Goal: Task Accomplishment & Management: Manage account settings

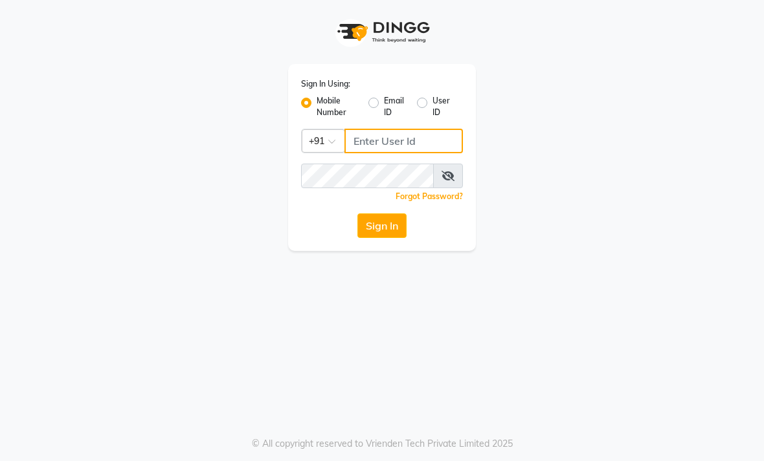
click at [395, 141] on input "Username" at bounding box center [403, 141] width 118 height 25
click at [404, 148] on input "Username" at bounding box center [403, 141] width 118 height 25
click at [569, 141] on div "Sign In Using: Mobile Number Email ID User ID Country Code × +91 Remember me Fo…" at bounding box center [381, 125] width 621 height 251
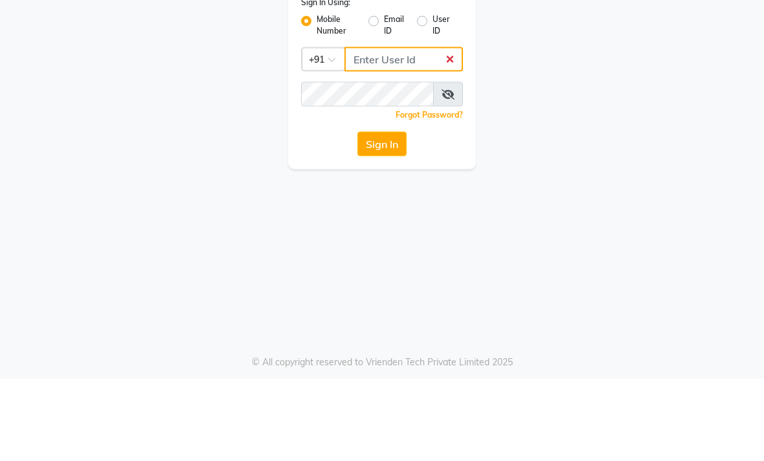
click at [397, 129] on input "Username" at bounding box center [403, 141] width 118 height 25
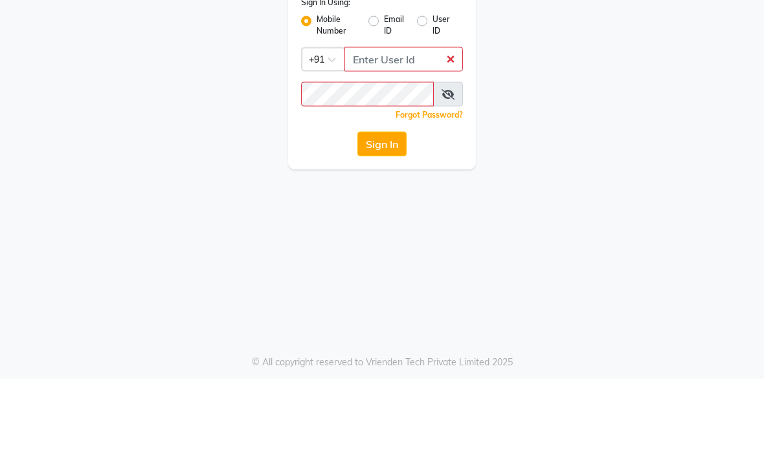
click at [432, 95] on label "User ID" at bounding box center [442, 106] width 20 height 23
click at [432, 95] on input "User ID" at bounding box center [436, 99] width 8 height 8
radio input "true"
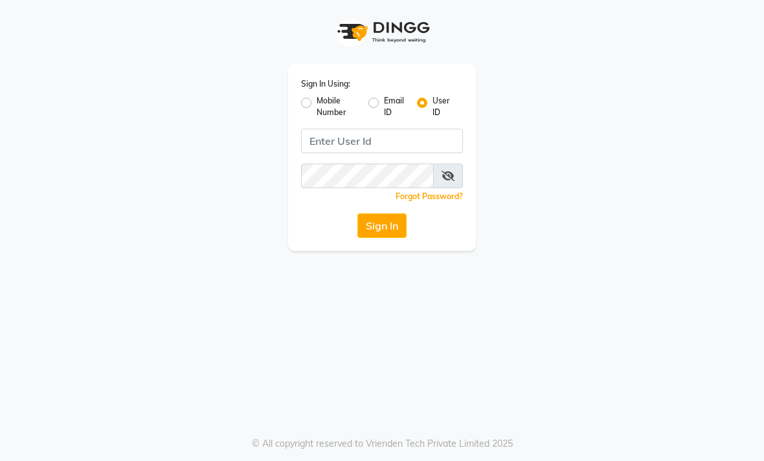
click at [317, 105] on label "Mobile Number" at bounding box center [336, 106] width 41 height 23
click at [317, 104] on input "Mobile Number" at bounding box center [320, 99] width 8 height 8
radio input "true"
click at [404, 142] on input "Username" at bounding box center [403, 141] width 118 height 25
click at [432, 107] on label "User ID" at bounding box center [442, 106] width 20 height 23
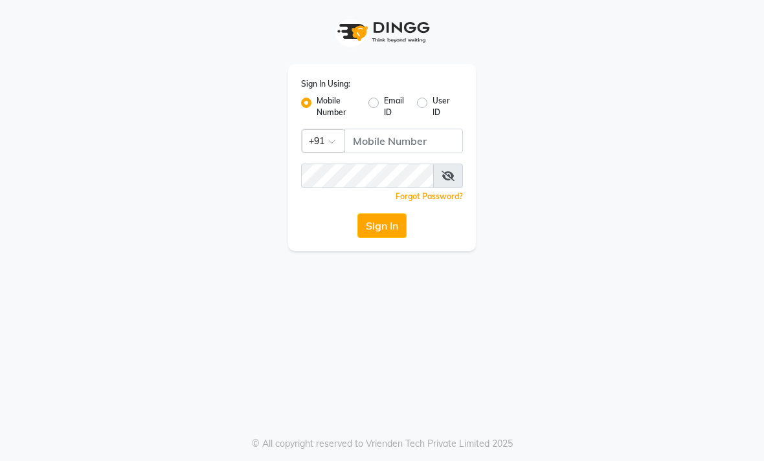
click at [432, 104] on input "User ID" at bounding box center [436, 99] width 8 height 8
radio input "true"
radio input "false"
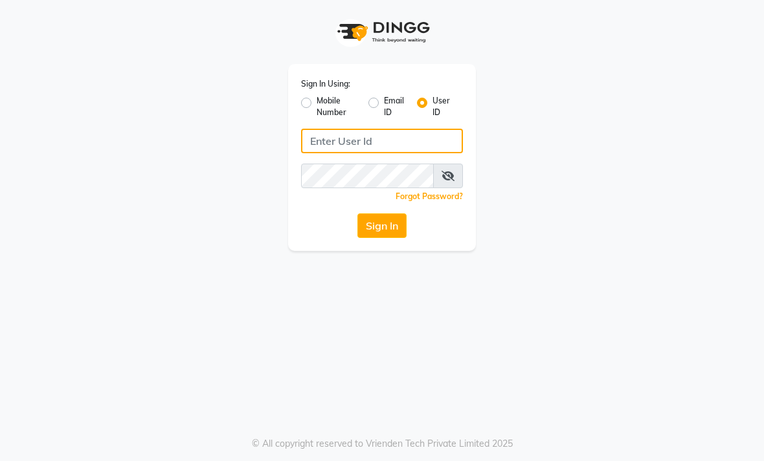
click at [426, 139] on input "Username" at bounding box center [382, 141] width 162 height 25
type input "Rewindlooks"
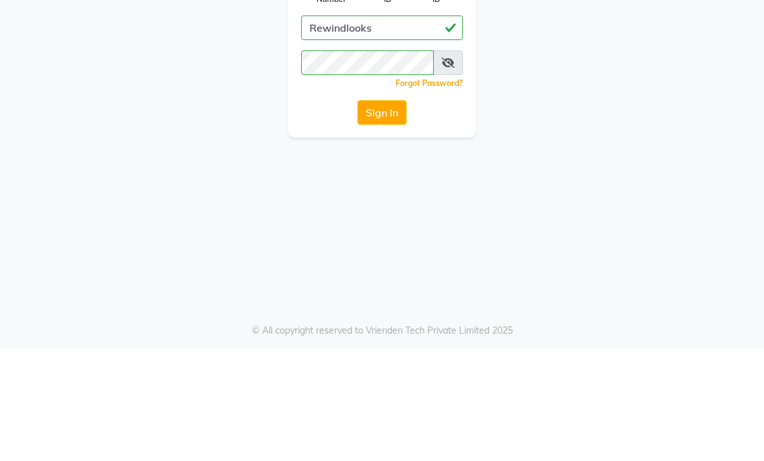
click at [386, 214] on button "Sign In" at bounding box center [381, 226] width 49 height 25
